Goal: Information Seeking & Learning: Learn about a topic

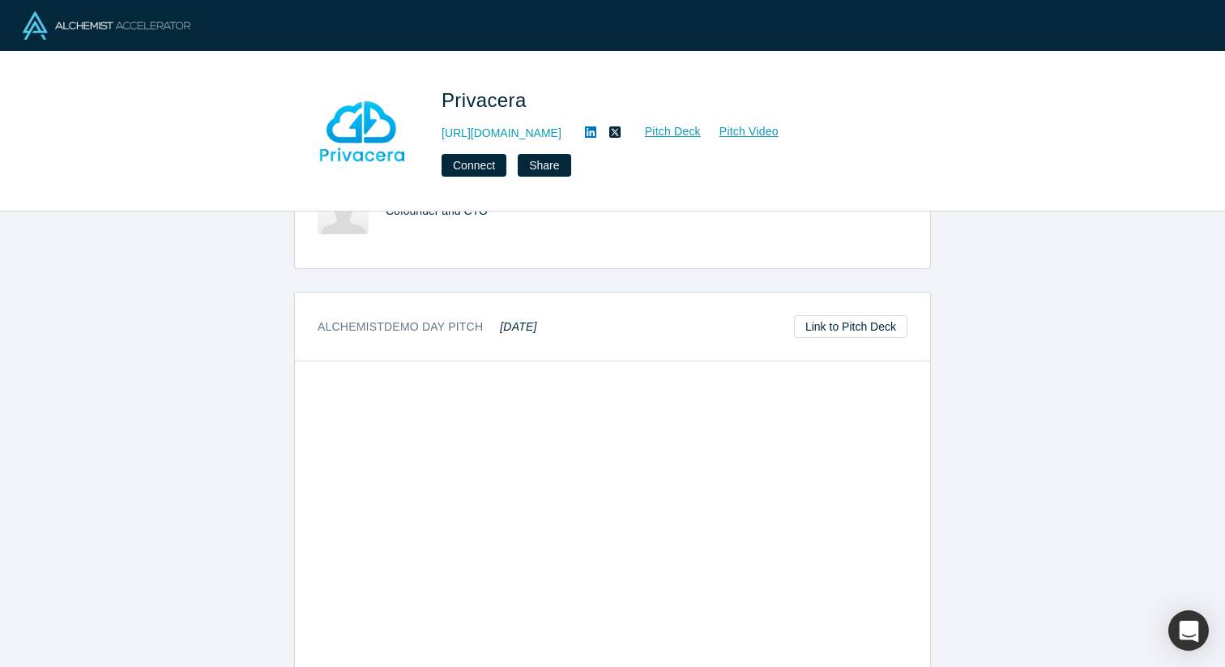
scroll to position [676, 0]
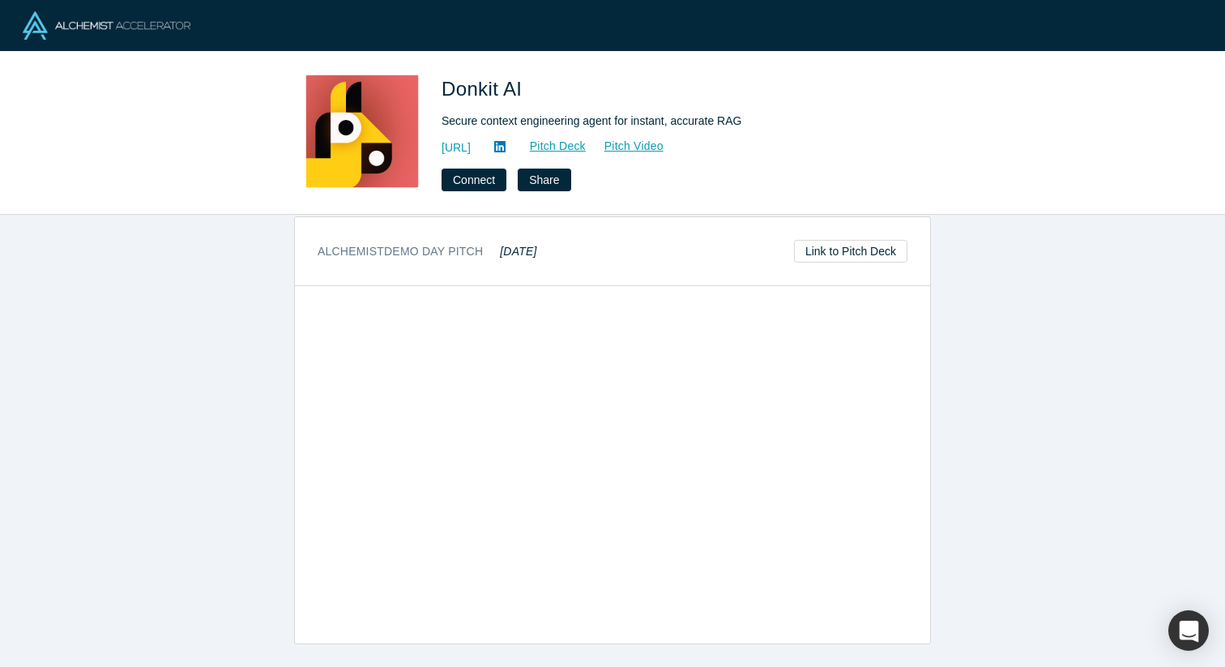
scroll to position [671, 0]
